Goal: Task Accomplishment & Management: Manage account settings

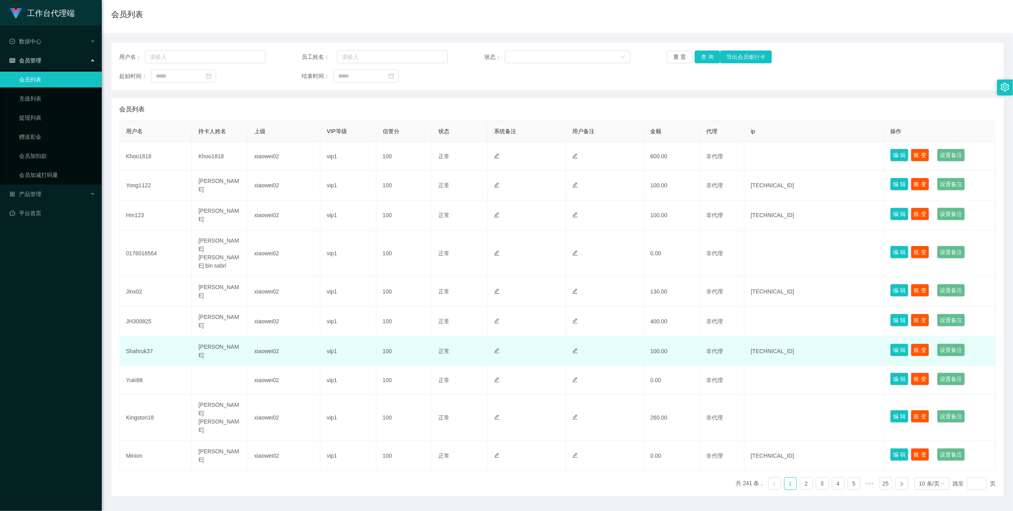
scroll to position [60, 0]
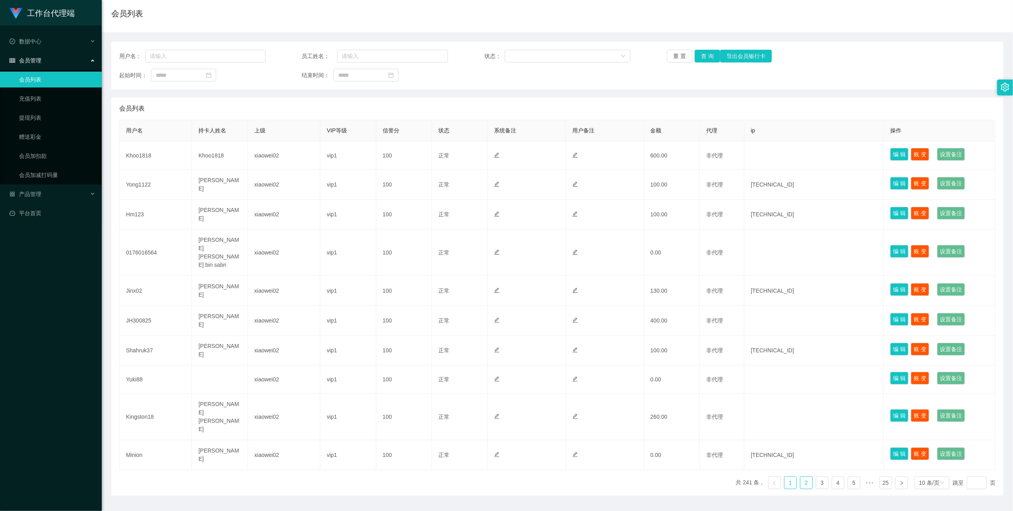
click at [801, 477] on link "2" at bounding box center [807, 483] width 12 height 12
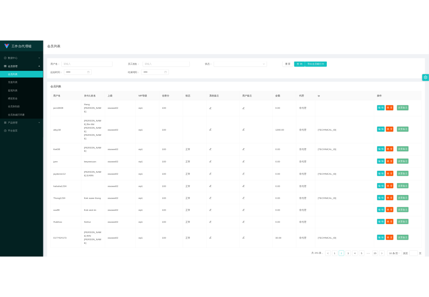
scroll to position [51, 0]
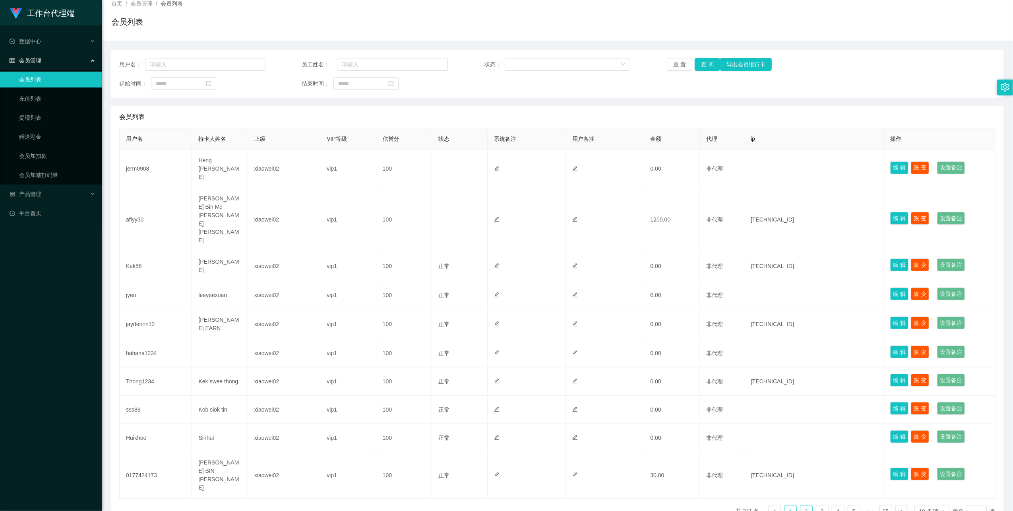
click at [791, 505] on li "1" at bounding box center [790, 511] width 13 height 13
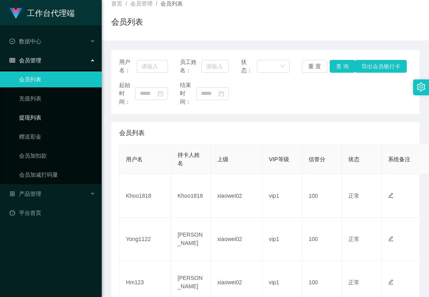
drag, startPoint x: 58, startPoint y: 118, endPoint x: 37, endPoint y: 2, distance: 117.3
click at [58, 116] on link "提现列表" at bounding box center [57, 118] width 76 height 16
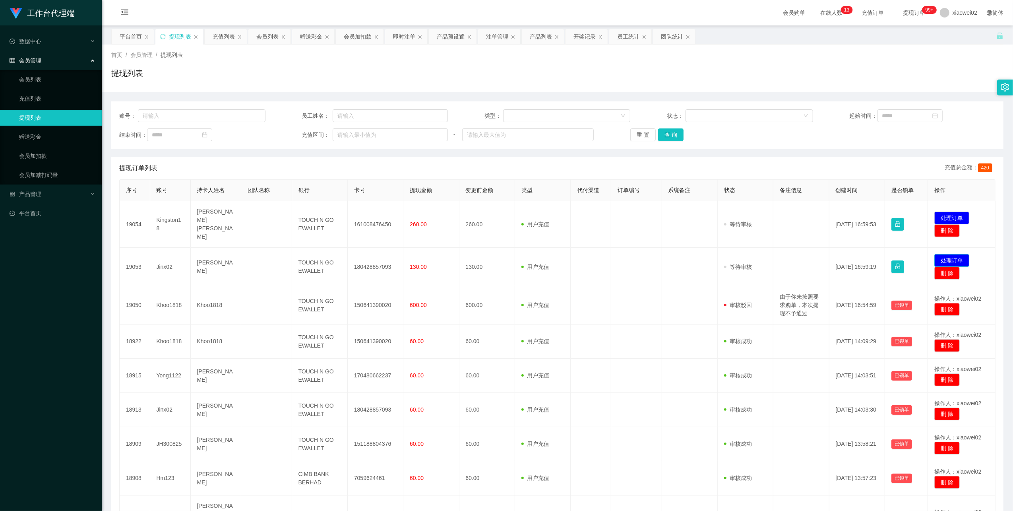
click at [949, 254] on button "处理订单" at bounding box center [952, 260] width 35 height 13
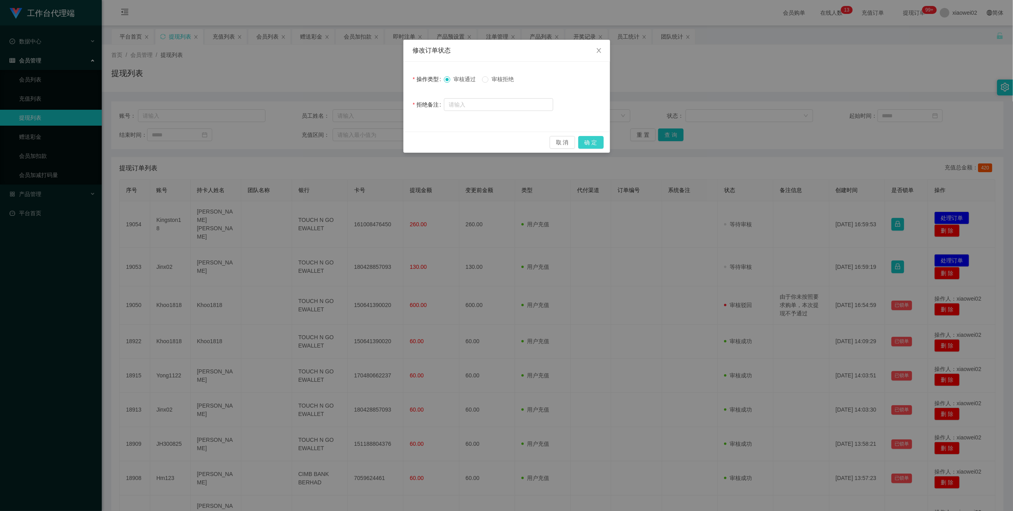
click at [590, 145] on button "确 定" at bounding box center [590, 142] width 25 height 13
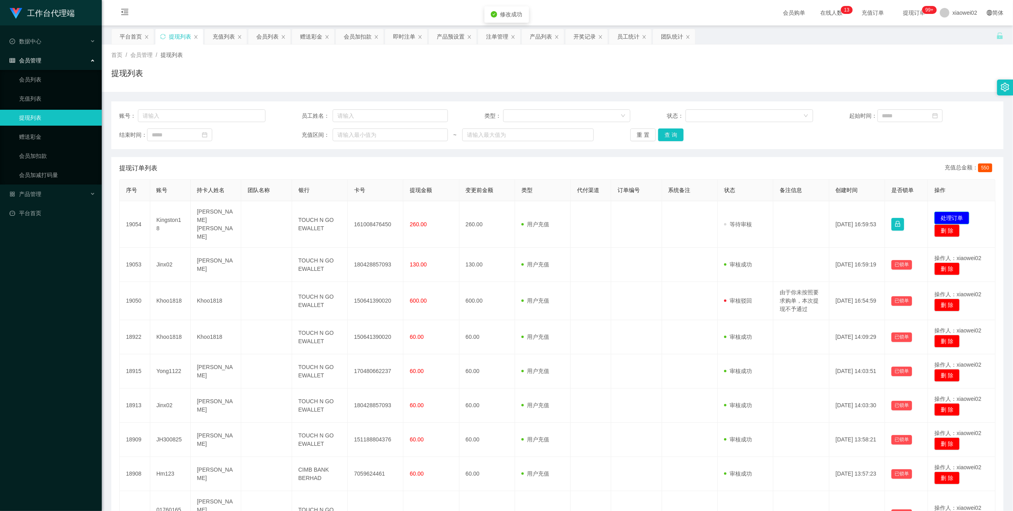
drag, startPoint x: 944, startPoint y: 215, endPoint x: 902, endPoint y: 204, distance: 43.2
click at [944, 215] on button "处理订单" at bounding box center [952, 218] width 35 height 13
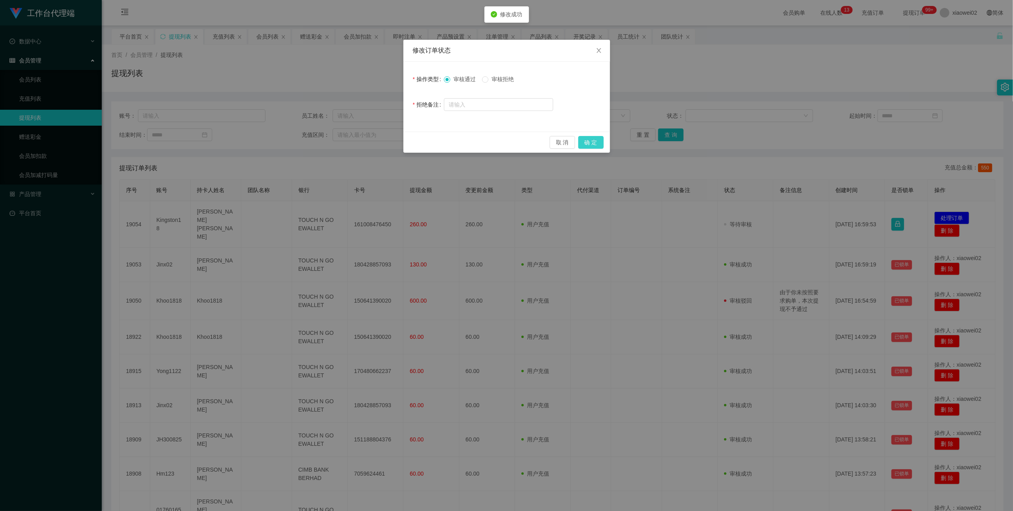
click at [596, 143] on button "确 定" at bounding box center [590, 142] width 25 height 13
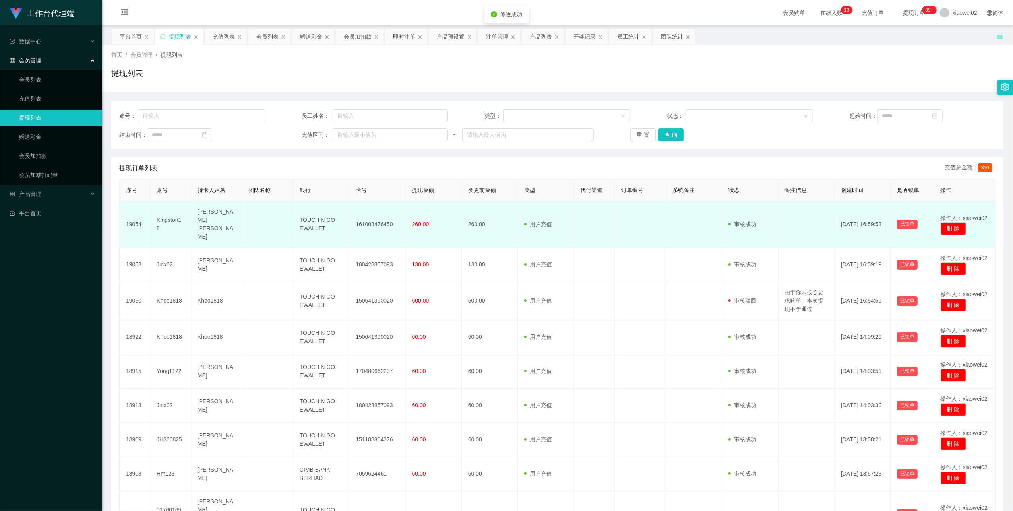
click at [369, 220] on td "161008476450" at bounding box center [377, 224] width 56 height 47
click at [371, 218] on td "161008476450" at bounding box center [377, 224] width 56 height 47
copy td "161008476450"
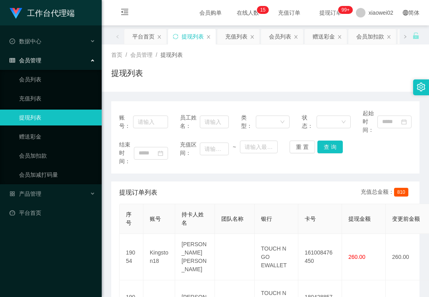
drag, startPoint x: 329, startPoint y: 198, endPoint x: 324, endPoint y: 237, distance: 39.8
click at [329, 198] on div "提现订单列表 充值总金额： 810" at bounding box center [265, 193] width 293 height 22
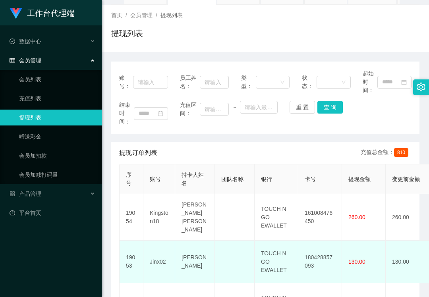
scroll to position [53, 0]
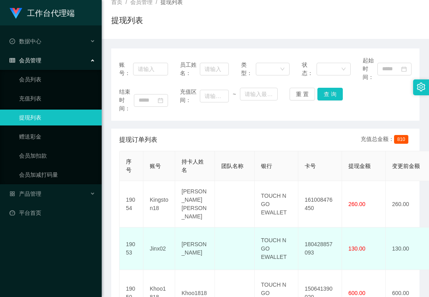
click at [314, 242] on td "180428857093" at bounding box center [321, 249] width 44 height 43
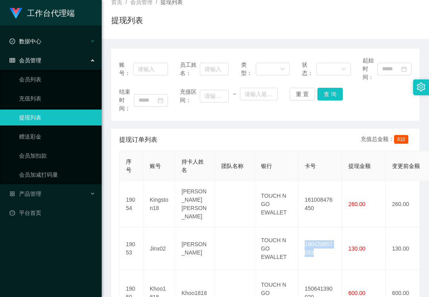
copy td "180428857093"
click at [53, 137] on link "赠送彩金" at bounding box center [57, 137] width 76 height 16
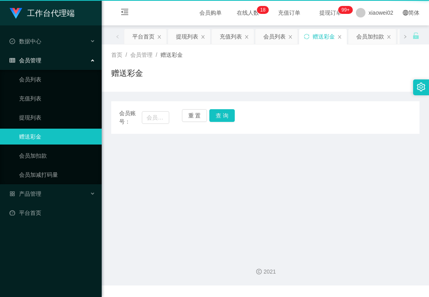
click at [53, 137] on link "赠送彩金" at bounding box center [57, 137] width 76 height 16
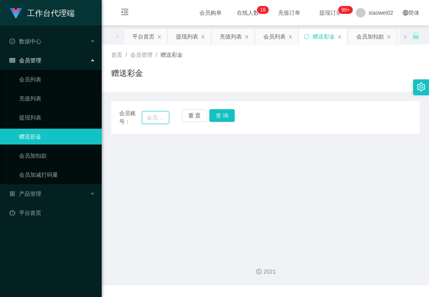
drag, startPoint x: 53, startPoint y: 137, endPoint x: 159, endPoint y: 119, distance: 107.7
click at [152, 121] on input "text" at bounding box center [155, 117] width 27 height 13
paste input "Khoo1818"
type input "Khoo1818"
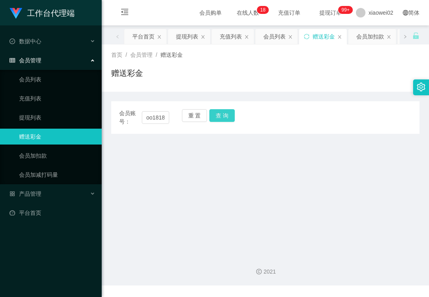
drag, startPoint x: 224, startPoint y: 113, endPoint x: 225, endPoint y: 124, distance: 11.1
click at [224, 113] on button "查 询" at bounding box center [222, 115] width 25 height 13
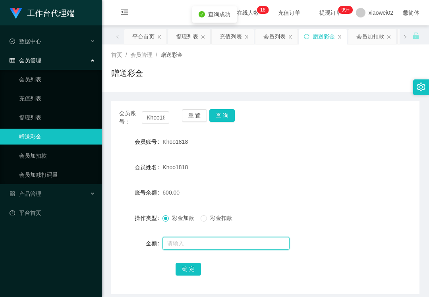
click at [215, 239] on input "text" at bounding box center [226, 243] width 127 height 13
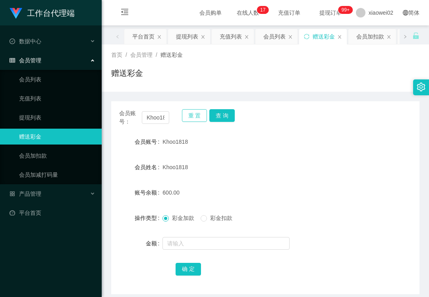
click at [196, 115] on button "重 置" at bounding box center [194, 115] width 25 height 13
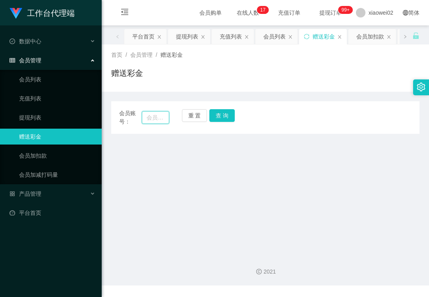
click at [147, 119] on input "text" at bounding box center [155, 117] width 27 height 13
click at [161, 118] on input "text" at bounding box center [155, 117] width 27 height 13
paste input "Khoo1818"
type input "Khoo1818"
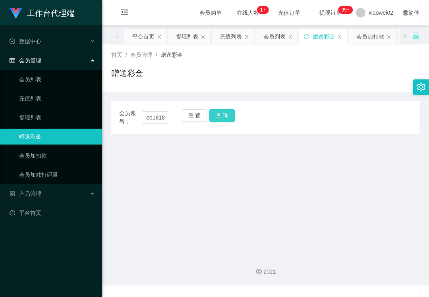
click at [220, 114] on button "查 询" at bounding box center [222, 115] width 25 height 13
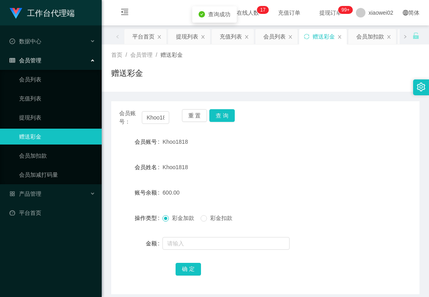
click at [210, 218] on span "彩金扣款" at bounding box center [221, 218] width 29 height 6
click at [204, 247] on input "text" at bounding box center [226, 243] width 127 height 13
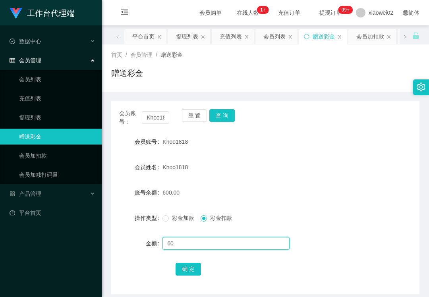
type input "6"
type input "2"
type input "210"
drag, startPoint x: 190, startPoint y: 269, endPoint x: 200, endPoint y: 210, distance: 60.0
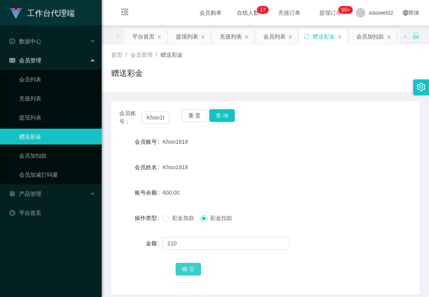
click at [190, 269] on button "确 定" at bounding box center [188, 269] width 25 height 13
drag, startPoint x: 236, startPoint y: 148, endPoint x: 369, endPoint y: 185, distance: 138.2
click at [237, 148] on div "Khoo1818" at bounding box center [253, 142] width 180 height 16
drag, startPoint x: 56, startPoint y: 285, endPoint x: 113, endPoint y: 234, distance: 76.9
click at [56, 285] on div "工作台代理端 数据中心 会员管理 会员列表 充值列表 提现列表 赠送彩金 会员加扣款 会员加减打码量 产品管理 平台首页" at bounding box center [51, 148] width 102 height 297
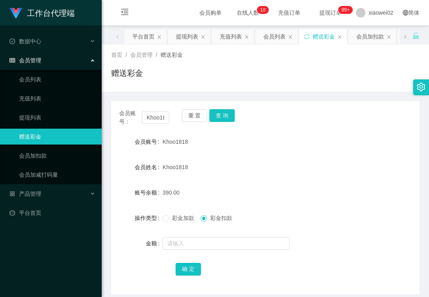
click at [194, 124] on div "重 置 查 询" at bounding box center [207, 117] width 50 height 17
drag, startPoint x: 192, startPoint y: 120, endPoint x: 136, endPoint y: 114, distance: 56.8
click at [192, 120] on button "重 置" at bounding box center [194, 115] width 25 height 13
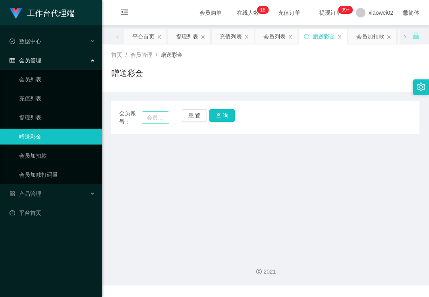
drag, startPoint x: 124, startPoint y: 114, endPoint x: 147, endPoint y: 118, distance: 23.0
click at [124, 114] on span "会员账号：" at bounding box center [130, 117] width 23 height 17
click at [150, 118] on input "text" at bounding box center [155, 117] width 27 height 13
paste input "JH300825"
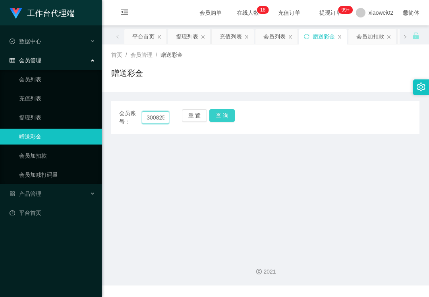
type input "JH300825"
drag, startPoint x: 217, startPoint y: 112, endPoint x: 214, endPoint y: 115, distance: 4.2
click at [217, 112] on button "查 询" at bounding box center [222, 115] width 25 height 13
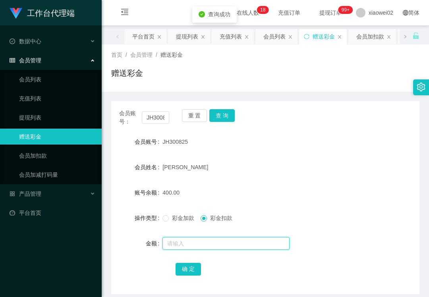
click at [196, 241] on input "text" at bounding box center [226, 243] width 127 height 13
type input "140"
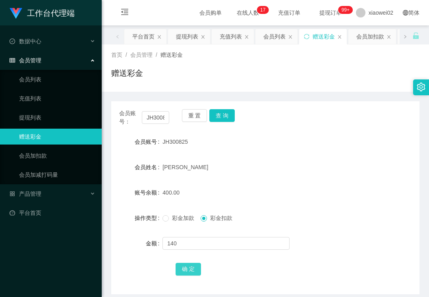
click at [194, 272] on button "确 定" at bounding box center [188, 269] width 25 height 13
click at [39, 107] on ul "会员列表 充值列表 提现列表 赠送彩金 会员加扣款 会员加减打码量" at bounding box center [51, 127] width 102 height 115
drag, startPoint x: 40, startPoint y: 109, endPoint x: 40, endPoint y: 115, distance: 5.6
click at [40, 110] on link "提现列表" at bounding box center [57, 118] width 76 height 16
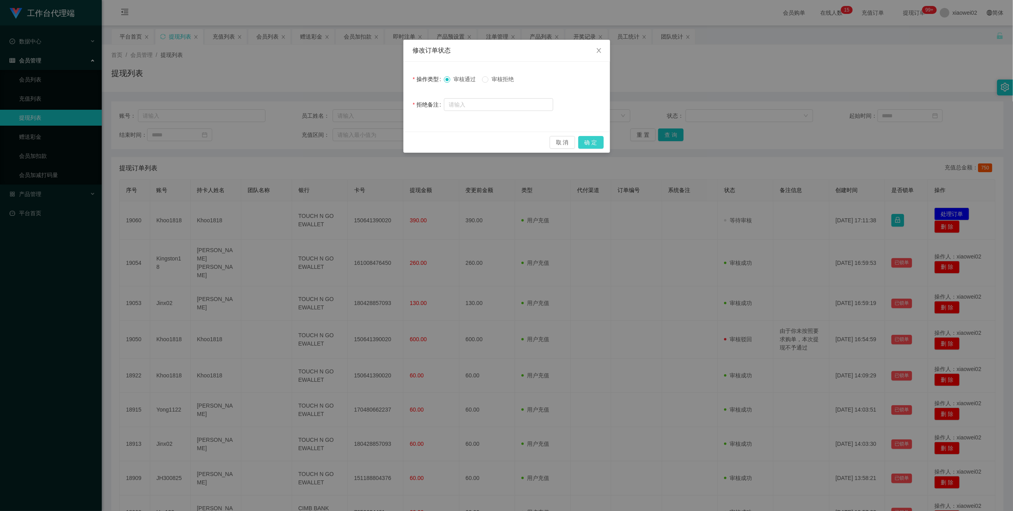
drag, startPoint x: 589, startPoint y: 142, endPoint x: 598, endPoint y: 125, distance: 19.4
click at [590, 142] on button "确 定" at bounding box center [590, 142] width 25 height 13
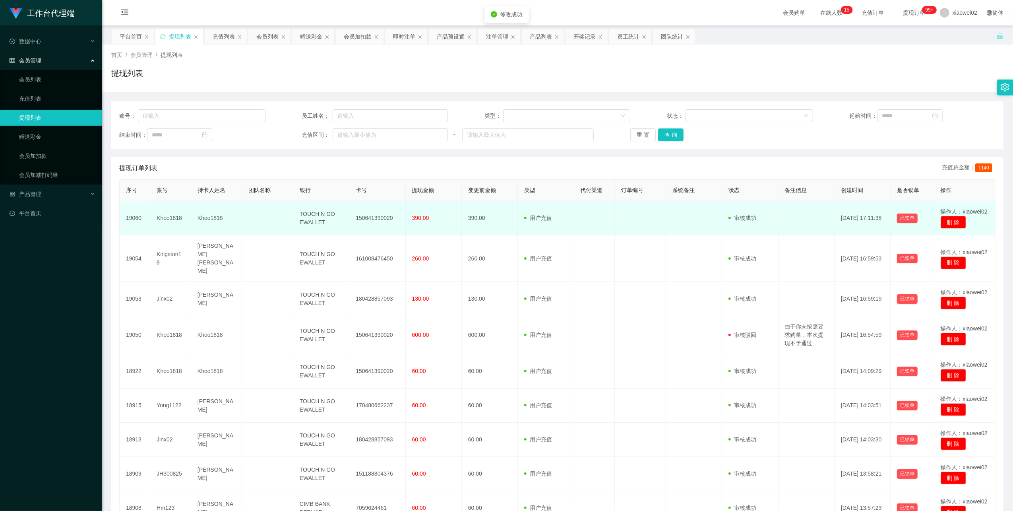
click at [371, 218] on td "150641390020" at bounding box center [377, 218] width 56 height 34
click at [373, 218] on td "150641390020" at bounding box center [377, 218] width 56 height 34
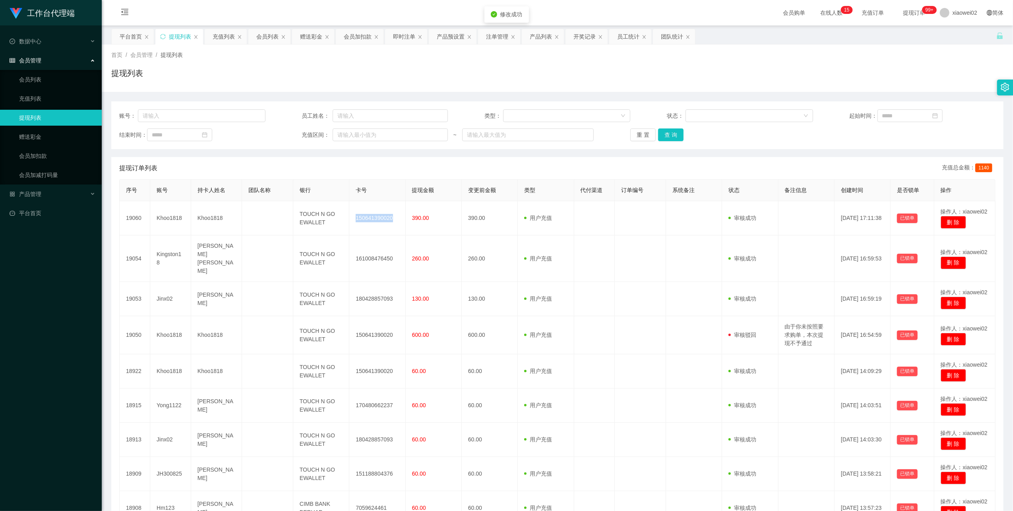
copy td "150641390020"
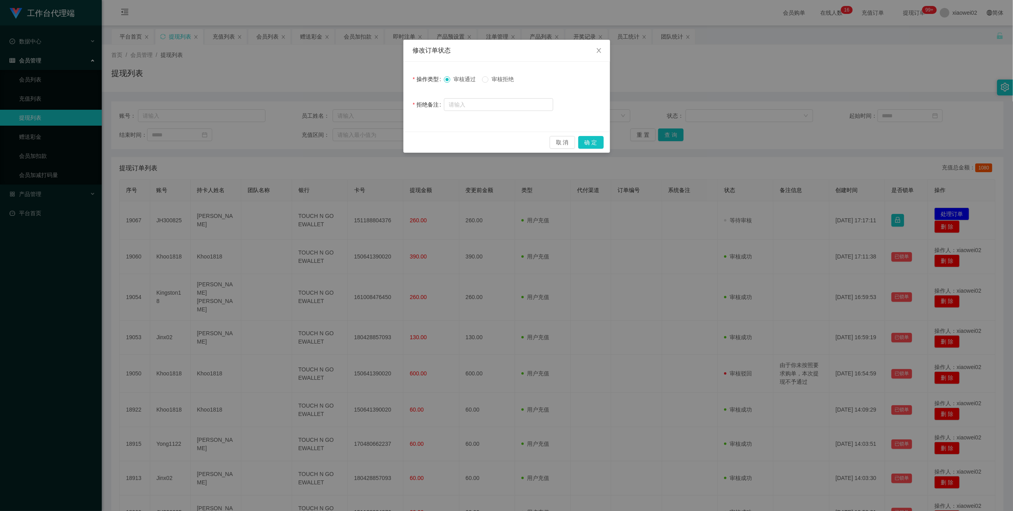
click at [588, 136] on div "取 消 确 定" at bounding box center [507, 142] width 207 height 21
click at [589, 142] on button "确 定" at bounding box center [590, 142] width 25 height 13
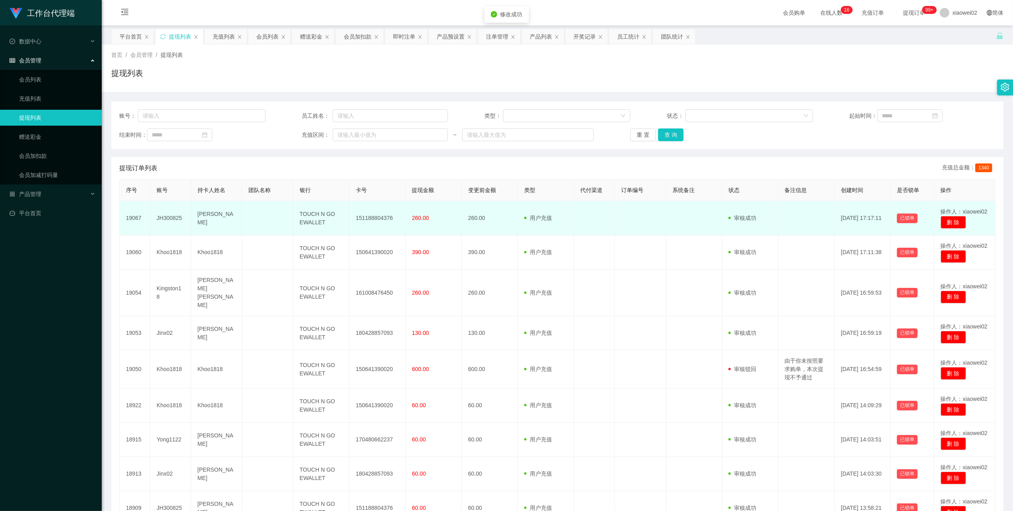
click at [383, 214] on td "151188804376" at bounding box center [377, 218] width 56 height 34
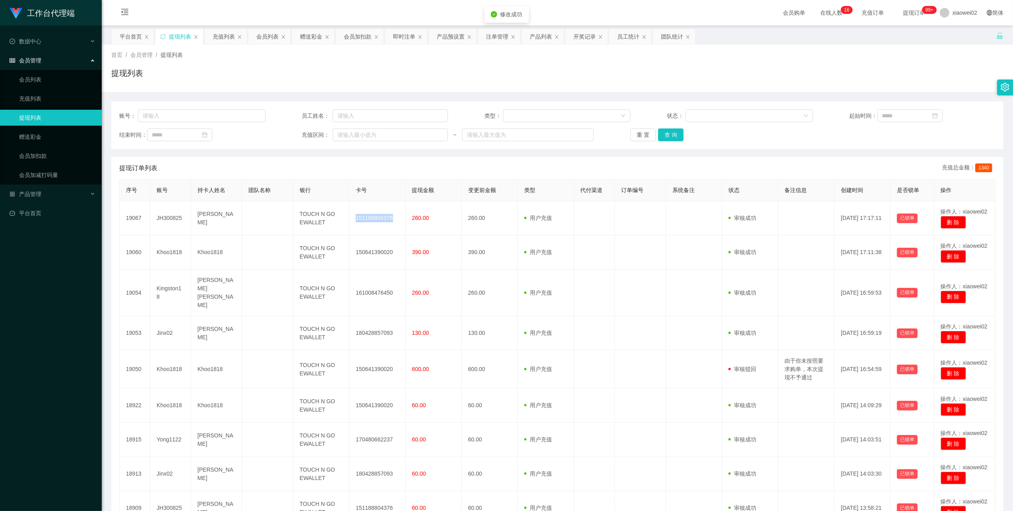
copy td "151188804376"
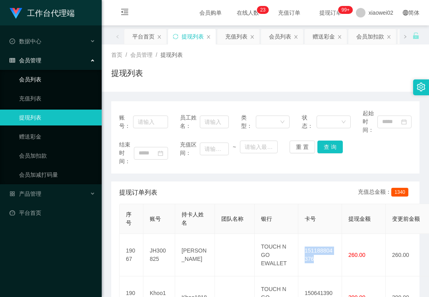
click at [74, 74] on link "会员列表" at bounding box center [57, 80] width 76 height 16
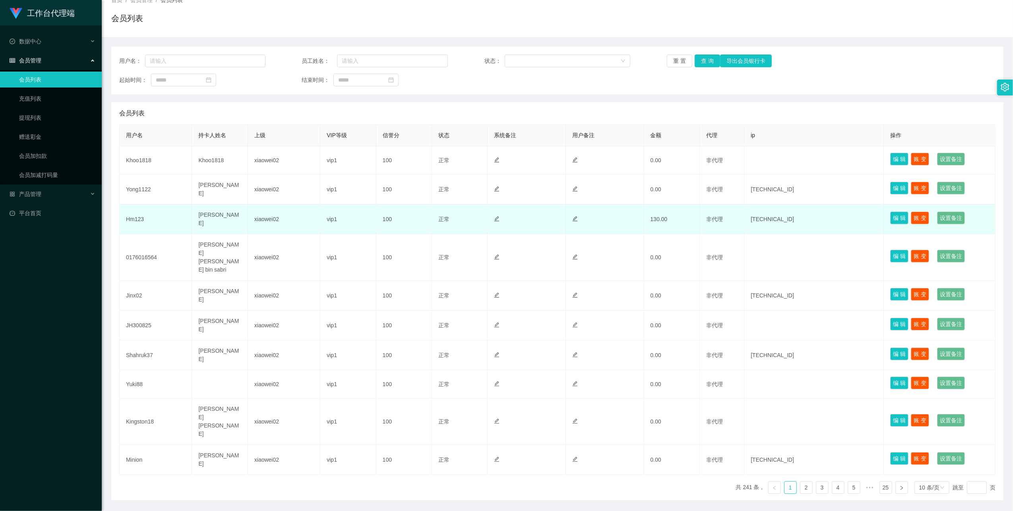
scroll to position [60, 0]
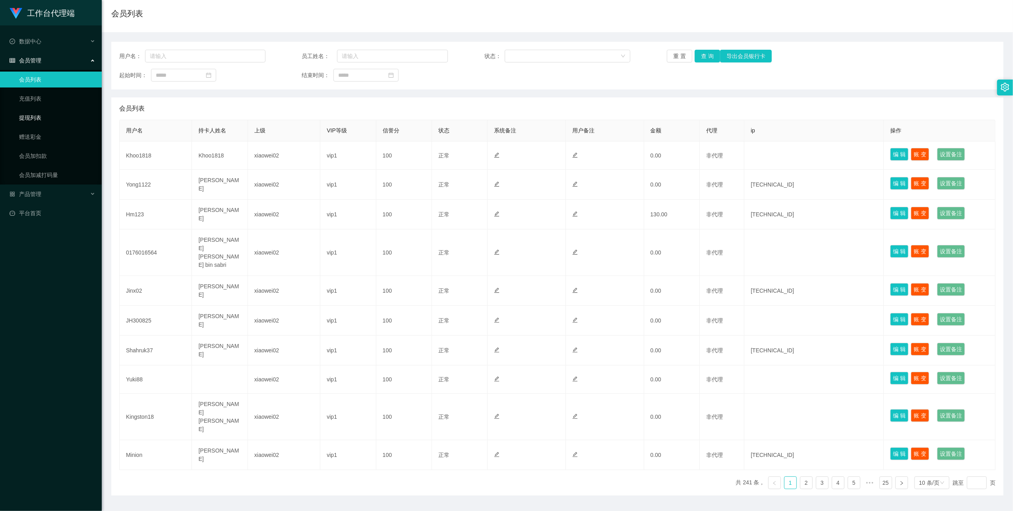
click at [57, 115] on link "提现列表" at bounding box center [57, 118] width 76 height 16
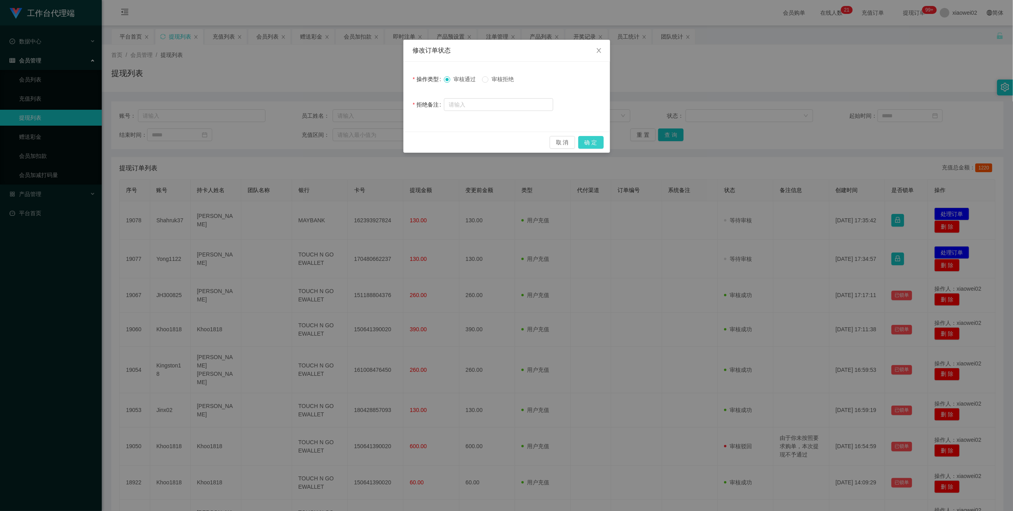
drag, startPoint x: 592, startPoint y: 142, endPoint x: 677, endPoint y: 148, distance: 85.7
click at [594, 137] on button "确 定" at bounding box center [590, 142] width 25 height 13
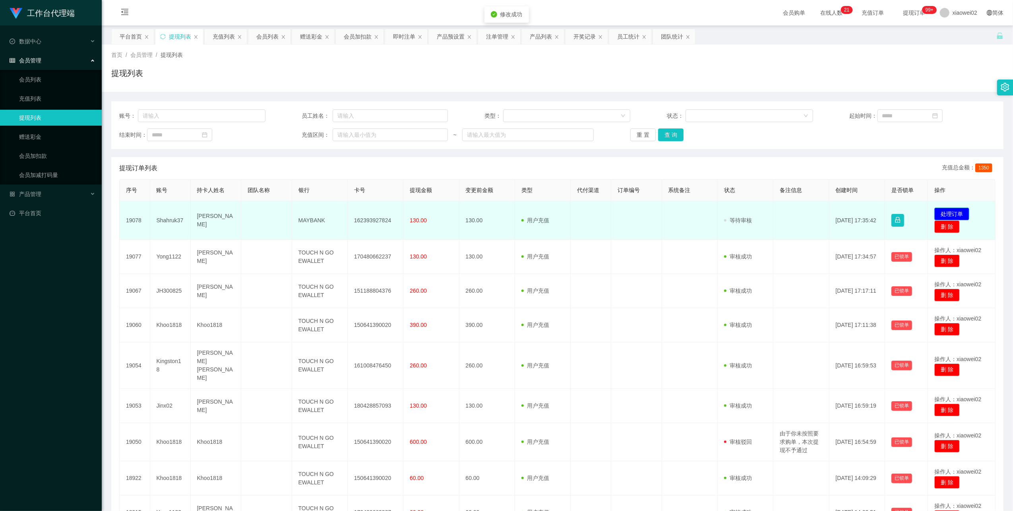
click at [945, 218] on button "处理订单" at bounding box center [952, 214] width 35 height 13
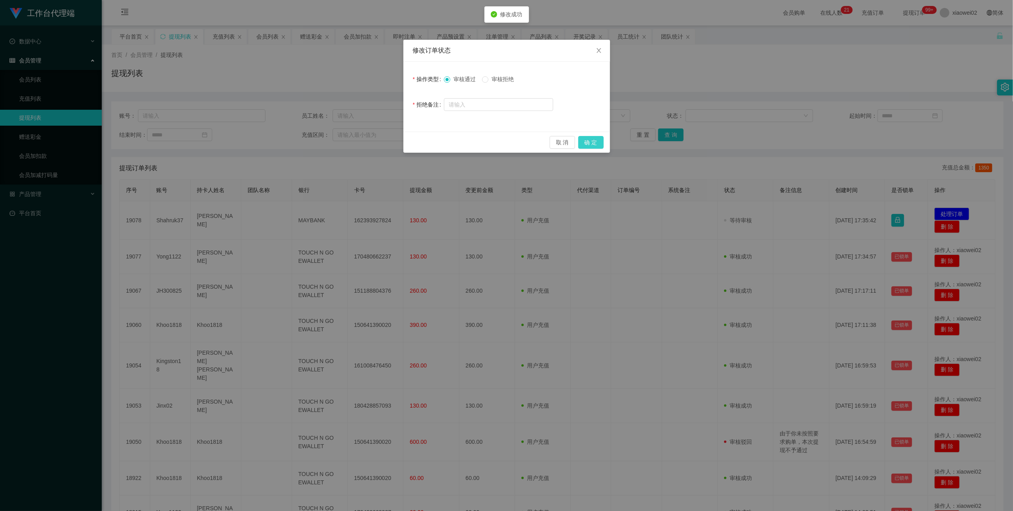
click at [598, 143] on button "确 定" at bounding box center [590, 142] width 25 height 13
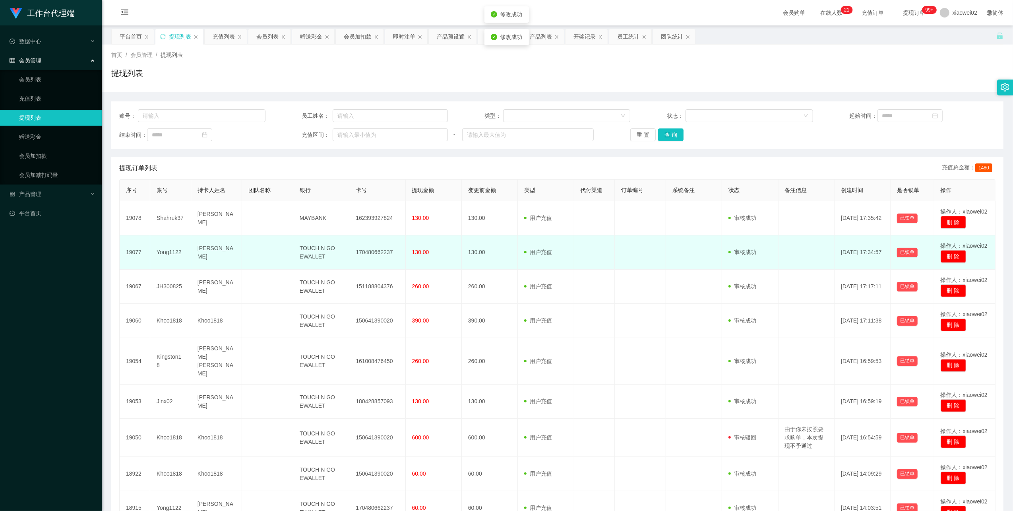
click at [372, 262] on td "170480662237" at bounding box center [377, 252] width 56 height 34
copy td "170480662237"
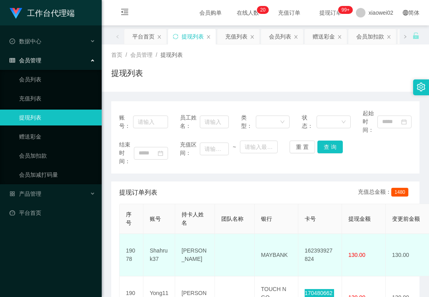
scroll to position [106, 0]
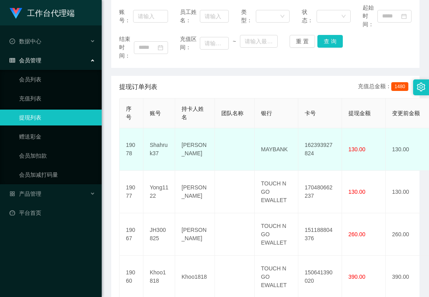
click at [325, 158] on td "162393927824" at bounding box center [321, 149] width 44 height 43
copy td "162393927824"
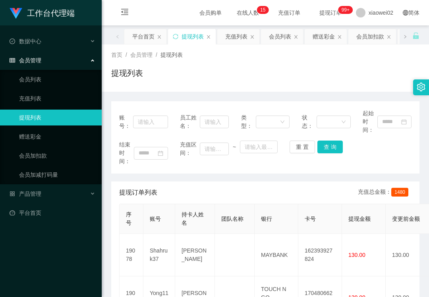
click at [317, 186] on div "提现订单列表 充值总金额： 1480" at bounding box center [265, 193] width 293 height 22
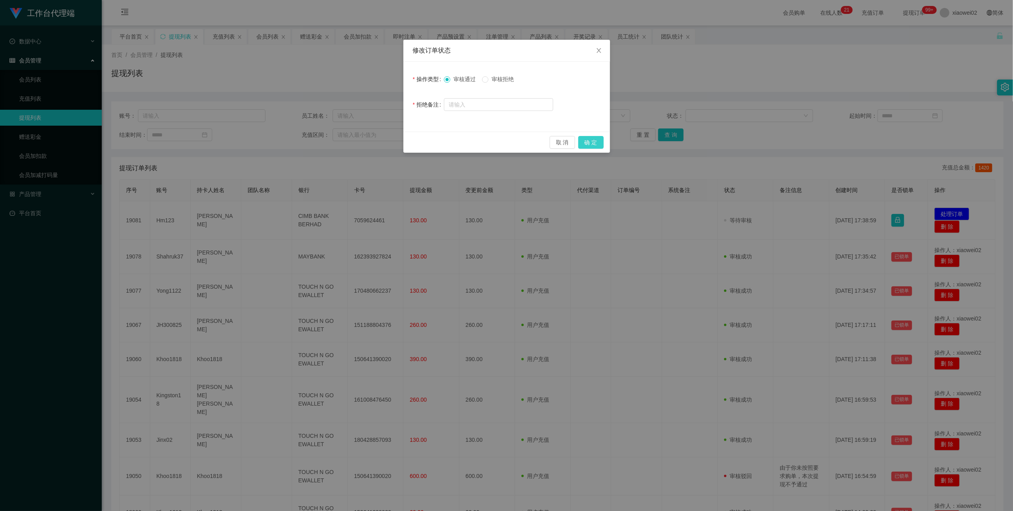
click at [595, 145] on button "确 定" at bounding box center [590, 142] width 25 height 13
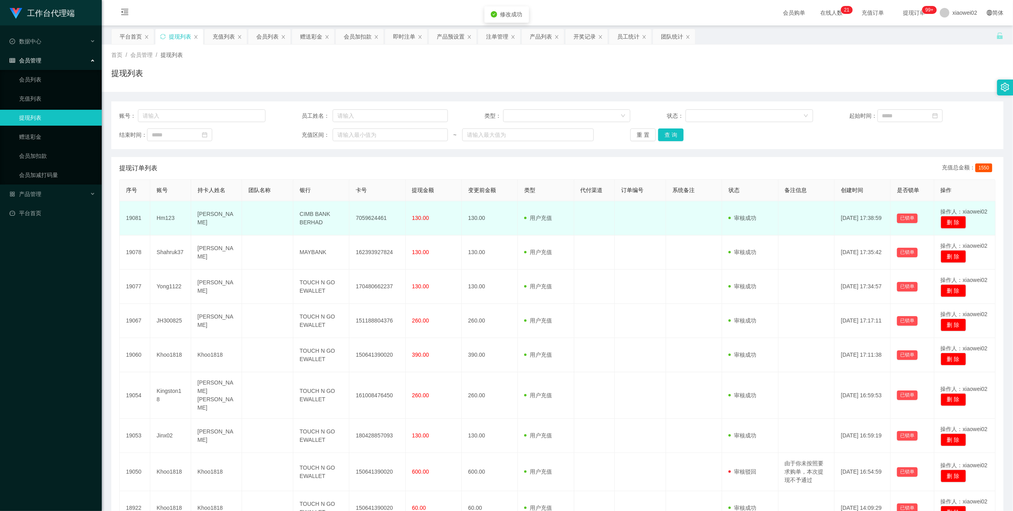
click at [383, 213] on td "7059624461" at bounding box center [377, 218] width 56 height 34
click at [379, 215] on td "7059624461" at bounding box center [377, 218] width 56 height 34
copy td "7059624461"
